Goal: Task Accomplishment & Management: Manage account settings

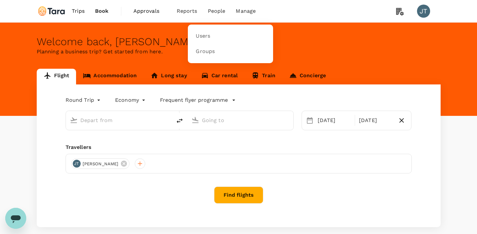
click at [211, 8] on span "People" at bounding box center [217, 11] width 18 height 8
click at [208, 37] on span "Users" at bounding box center [203, 36] width 14 height 8
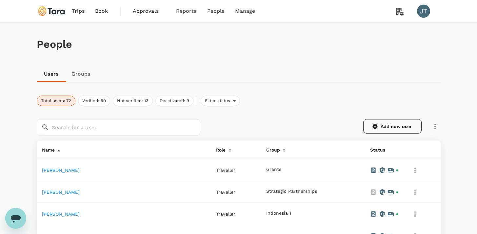
click at [376, 127] on icon at bounding box center [374, 126] width 5 height 5
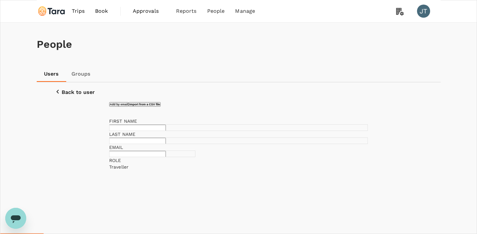
click at [166, 131] on input "text" at bounding box center [137, 128] width 57 height 6
type input "Shawkat"
type input "Begum"
type input "UKM Shawkat"
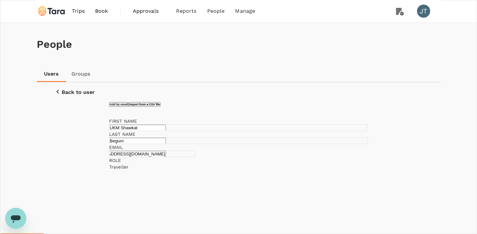
type input "[EMAIL_ADDRESS][DOMAIN_NAME]"
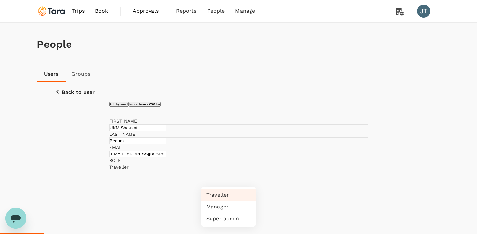
click at [241, 204] on li "Manager" at bounding box center [228, 207] width 55 height 12
type input "admin"
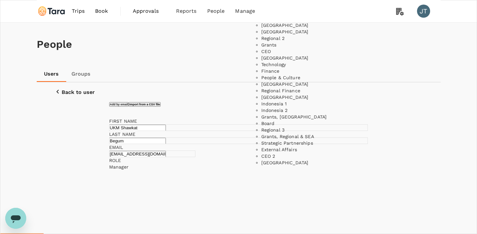
click at [297, 41] on li "Regional 2" at bounding box center [308, 38] width 95 height 7
type input "Regional 2"
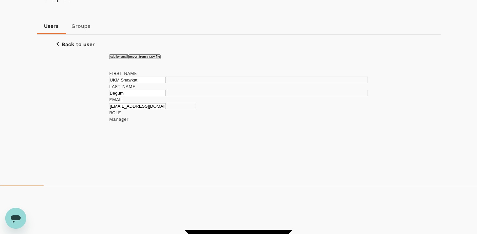
scroll to position [49, 0]
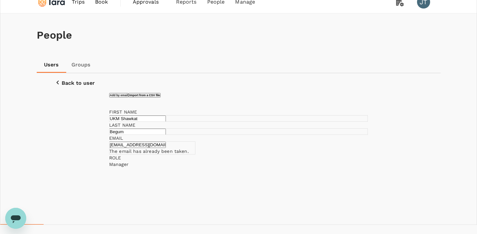
scroll to position [0, 0]
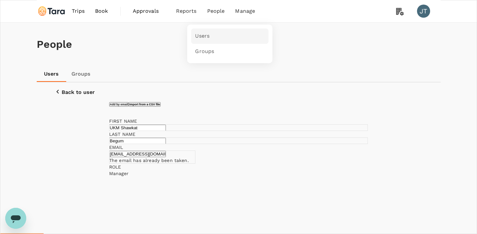
click at [210, 35] on link "Users" at bounding box center [229, 36] width 77 height 15
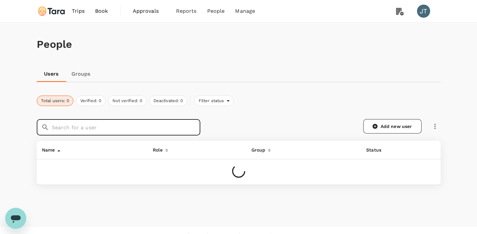
click at [114, 129] on input "text" at bounding box center [126, 127] width 149 height 16
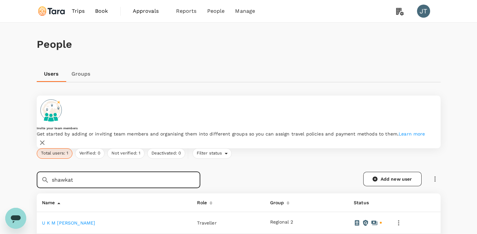
type input "shawkat"
click at [66, 221] on link "U K M [PERSON_NAME]" at bounding box center [68, 223] width 53 height 5
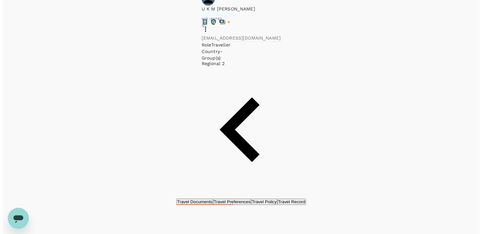
scroll to position [52, 0]
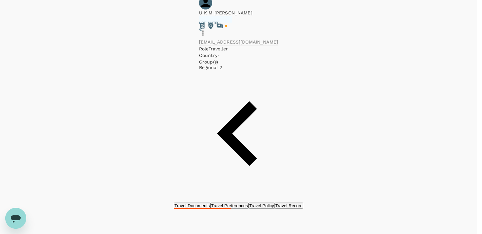
click at [363, 113] on div at bounding box center [241, 117] width 482 height 234
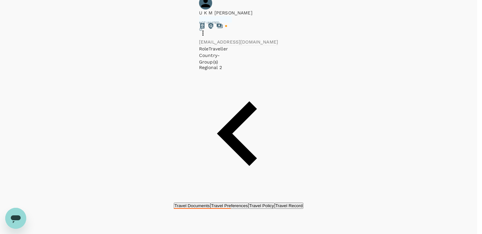
drag, startPoint x: 339, startPoint y: 188, endPoint x: 346, endPoint y: 185, distance: 7.5
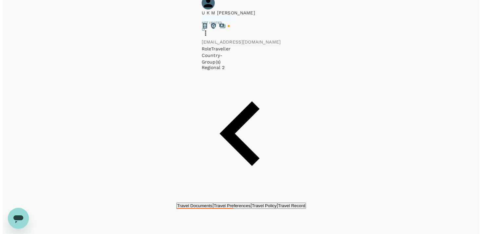
scroll to position [0, 0]
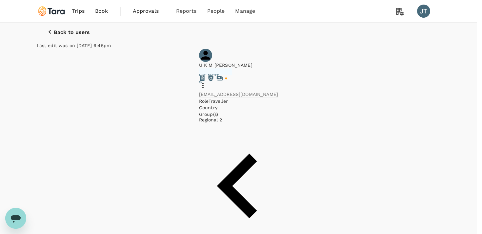
click at [360, 167] on div at bounding box center [241, 117] width 482 height 234
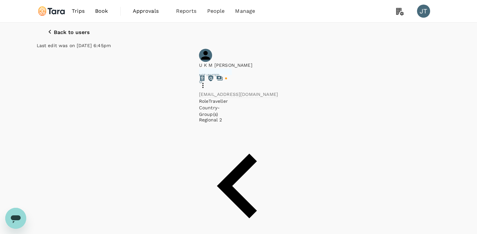
click at [207, 82] on icon at bounding box center [203, 86] width 8 height 8
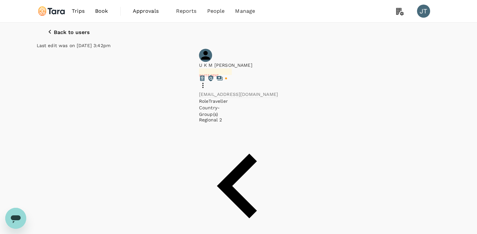
click at [54, 35] on p "Back to users" at bounding box center [72, 33] width 36 height 6
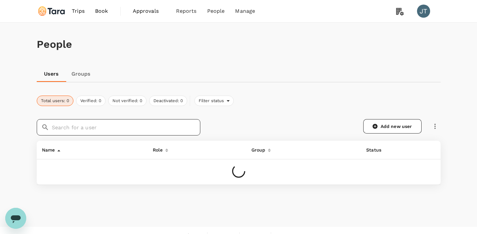
click at [113, 134] on input "text" at bounding box center [126, 127] width 149 height 16
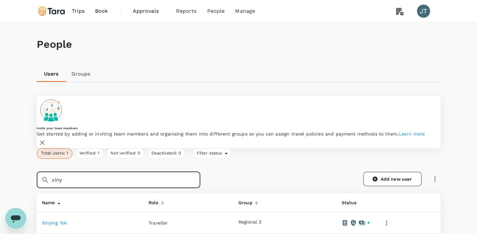
type input "xiny"
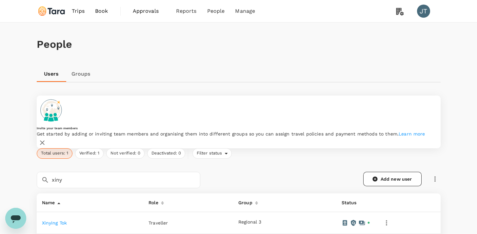
click at [59, 221] on link "Xinying Tok" at bounding box center [54, 223] width 25 height 5
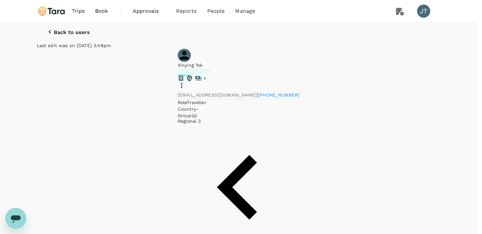
type input "SG"
type input "Xinying"
type input "[PERSON_NAME]"
radio input "false"
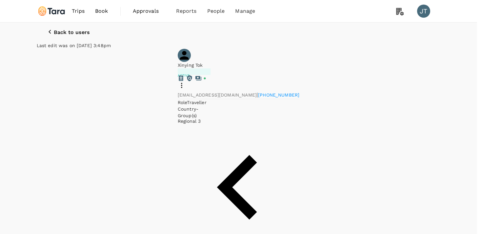
radio input "true"
type input "[DATE]"
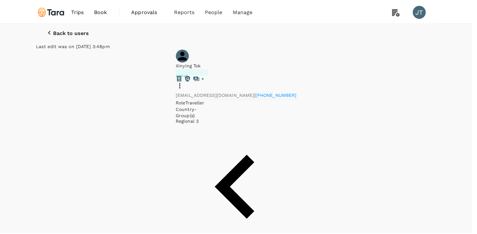
scroll to position [69, 0]
